Goal: Find specific page/section: Find specific page/section

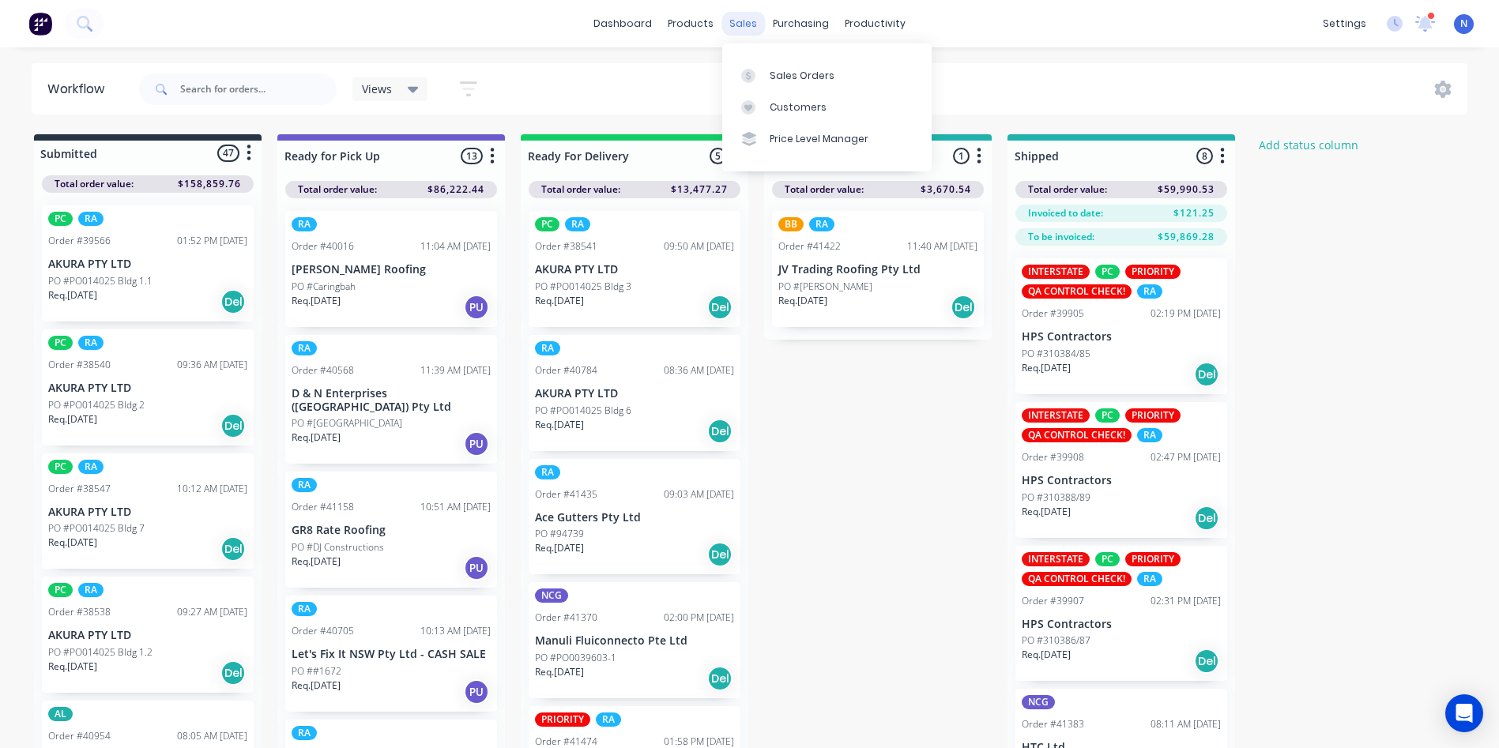
click at [739, 22] on div "sales" at bounding box center [743, 24] width 43 height 24
click at [766, 77] on link "Sales Orders" at bounding box center [826, 75] width 209 height 32
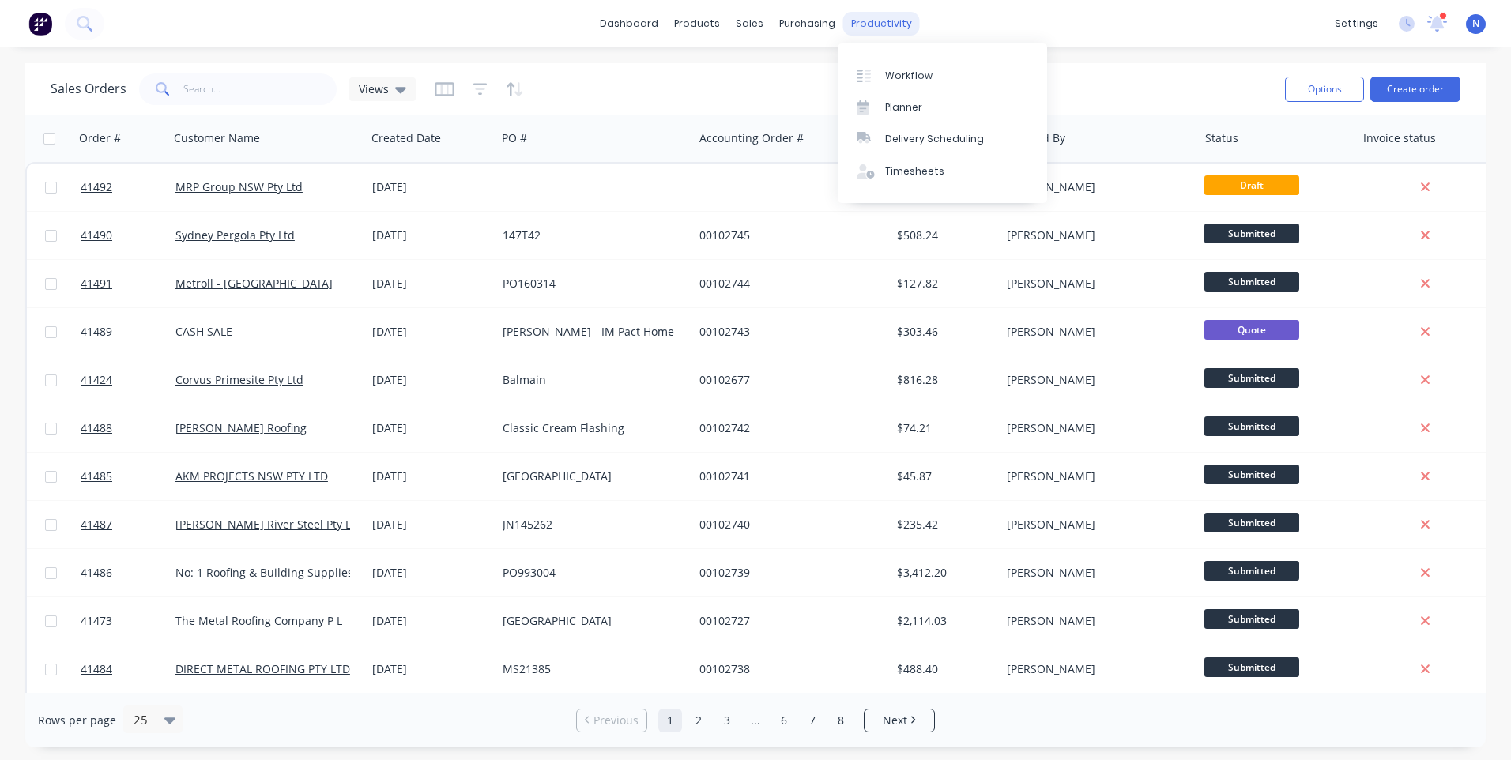
click at [894, 28] on div "productivity" at bounding box center [881, 24] width 77 height 24
click at [896, 73] on div "Workflow" at bounding box center [908, 76] width 47 height 14
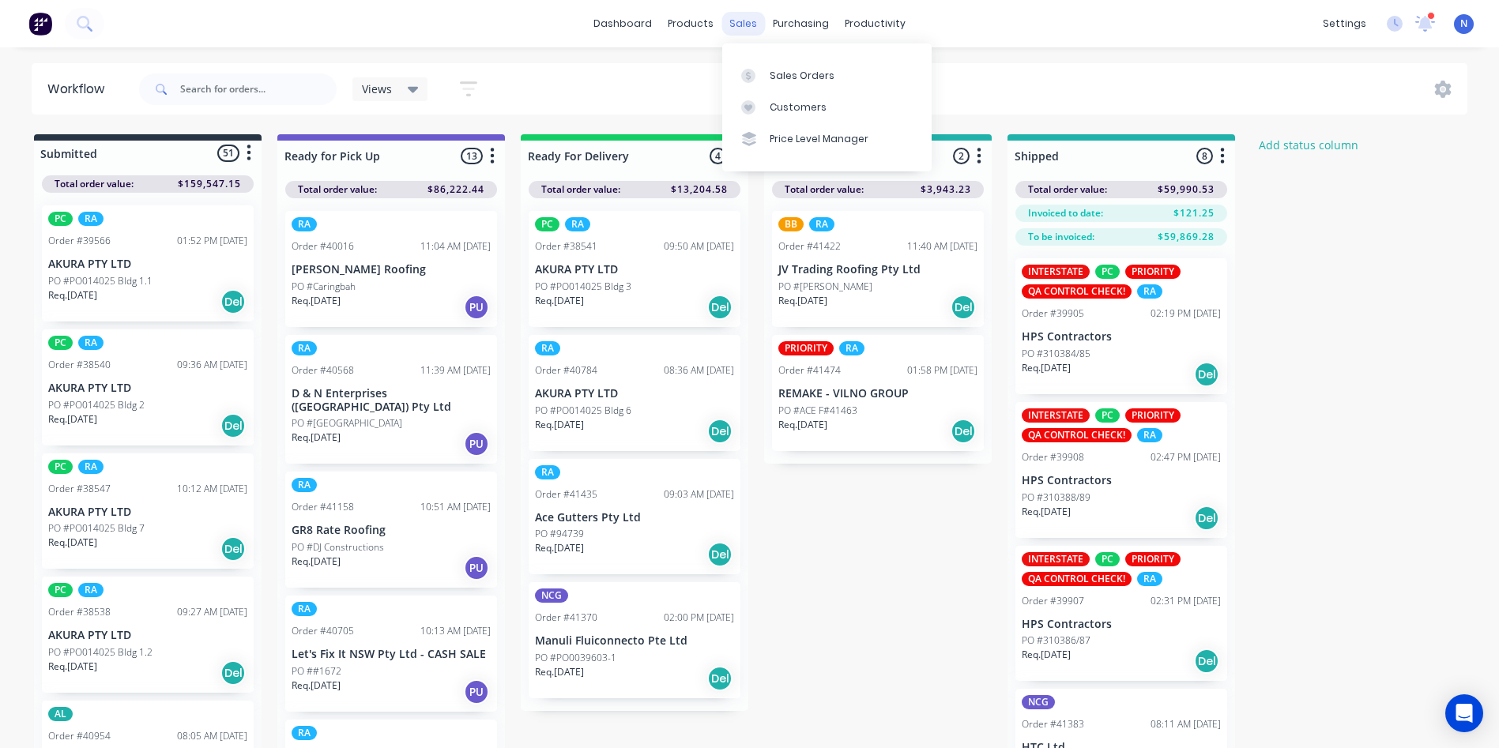
click at [737, 25] on div "sales" at bounding box center [743, 24] width 43 height 24
click at [792, 85] on link "Sales Orders" at bounding box center [826, 75] width 209 height 32
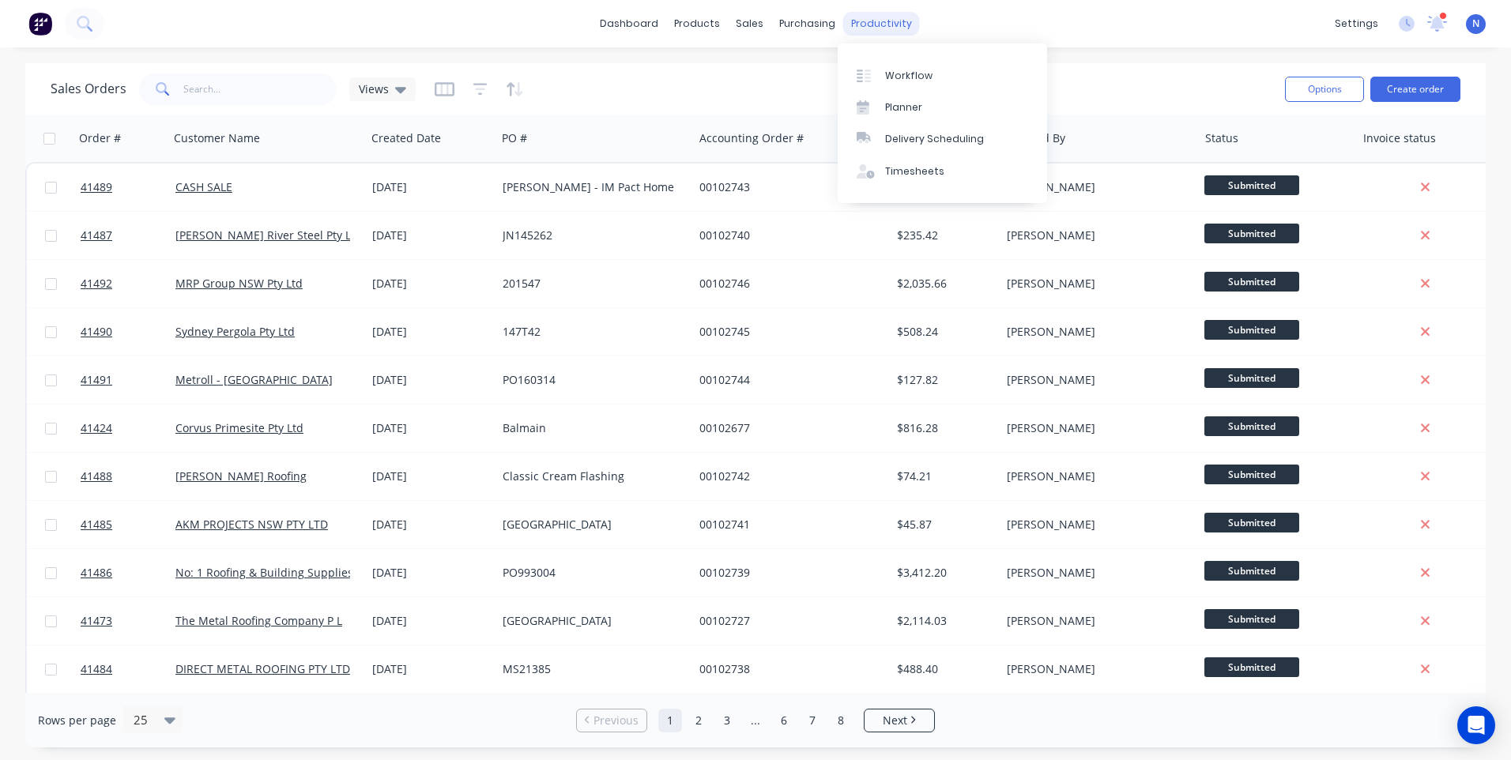
click at [887, 26] on div "productivity" at bounding box center [881, 24] width 77 height 24
click at [916, 83] on link "Workflow" at bounding box center [942, 75] width 209 height 32
